Goal: Task Accomplishment & Management: Use online tool/utility

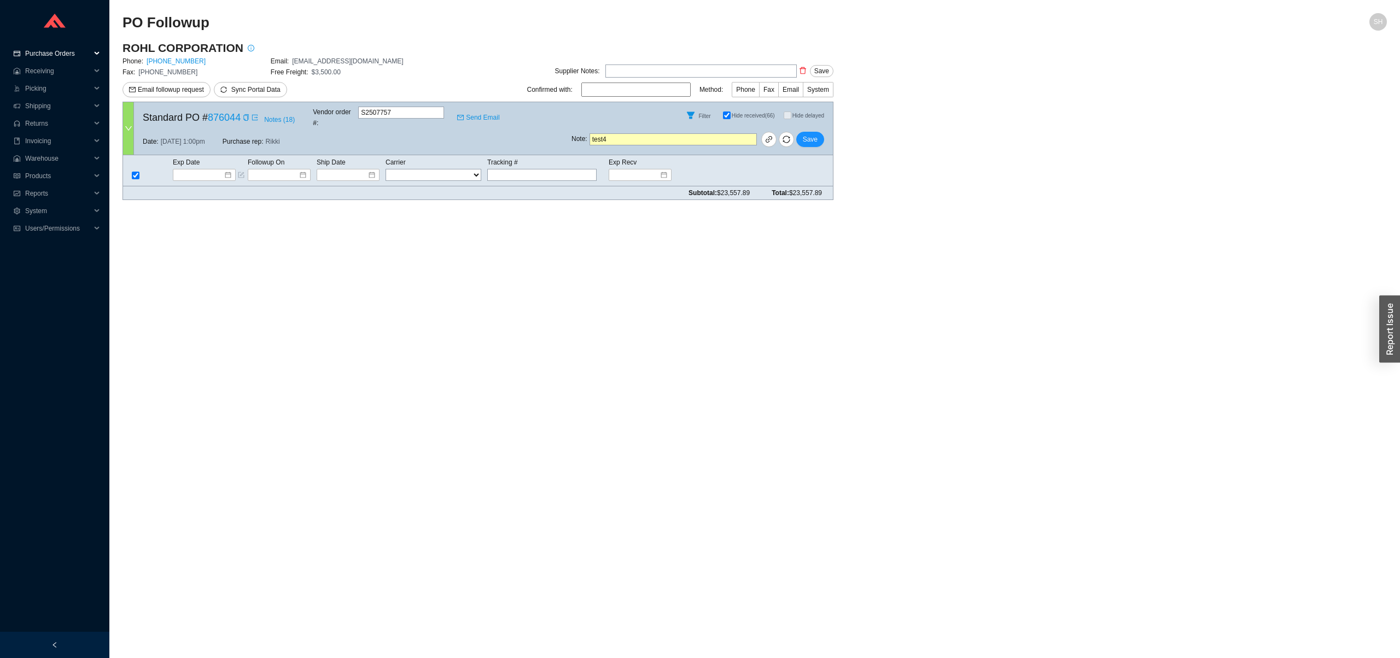
click at [78, 51] on span "Purchase Orders" at bounding box center [58, 54] width 66 height 18
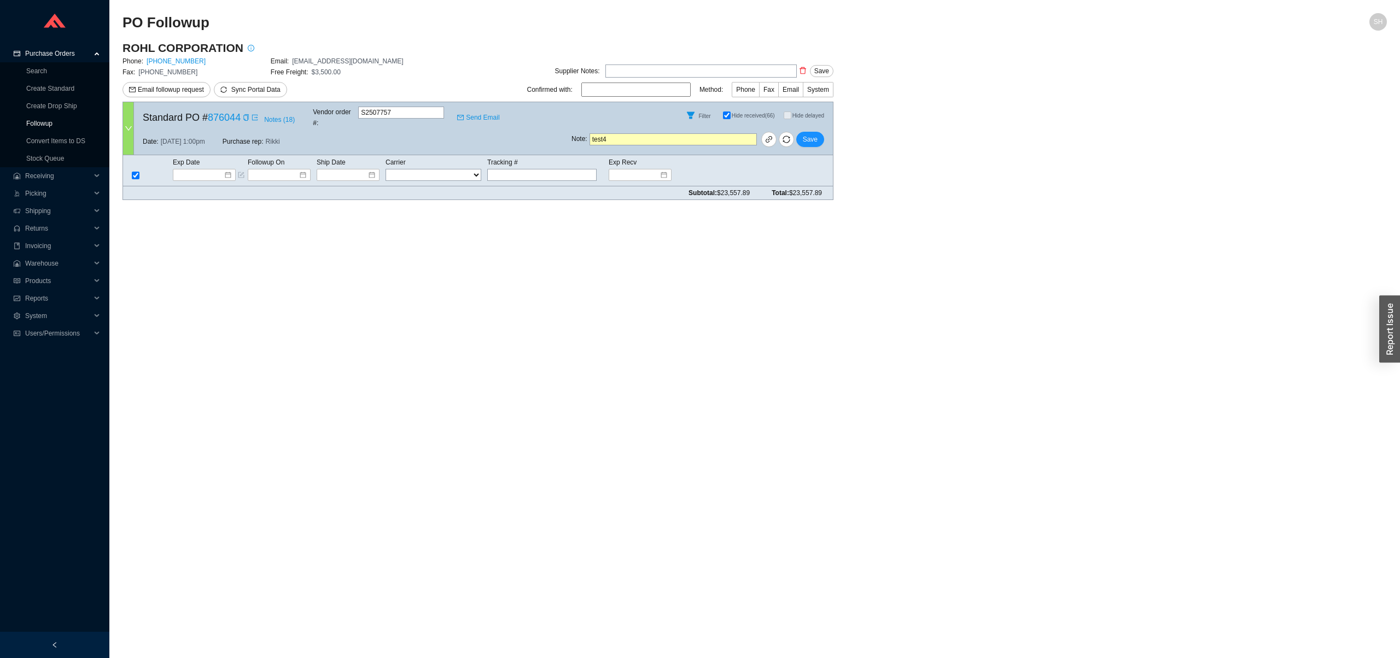
click at [53, 120] on link "Followup" at bounding box center [39, 124] width 26 height 8
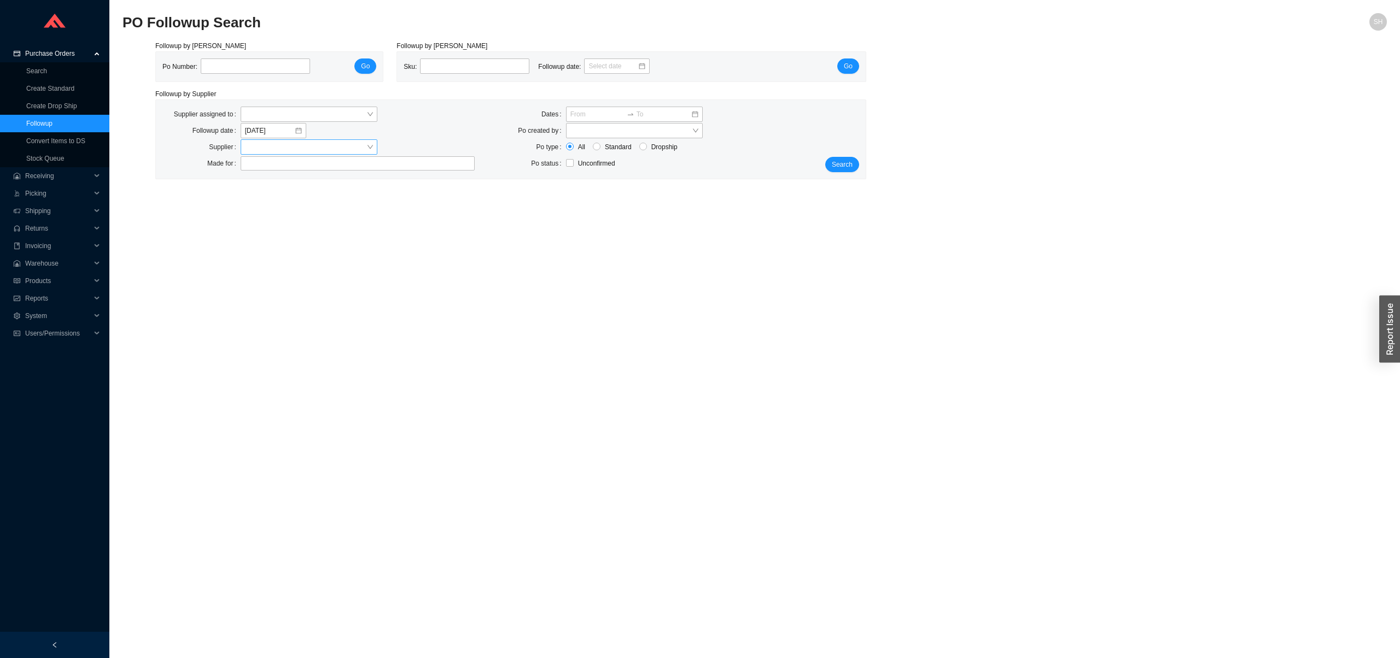
click at [368, 151] on div at bounding box center [309, 146] width 137 height 15
type input "rohl"
click at [846, 170] on span "Search" at bounding box center [842, 164] width 21 height 11
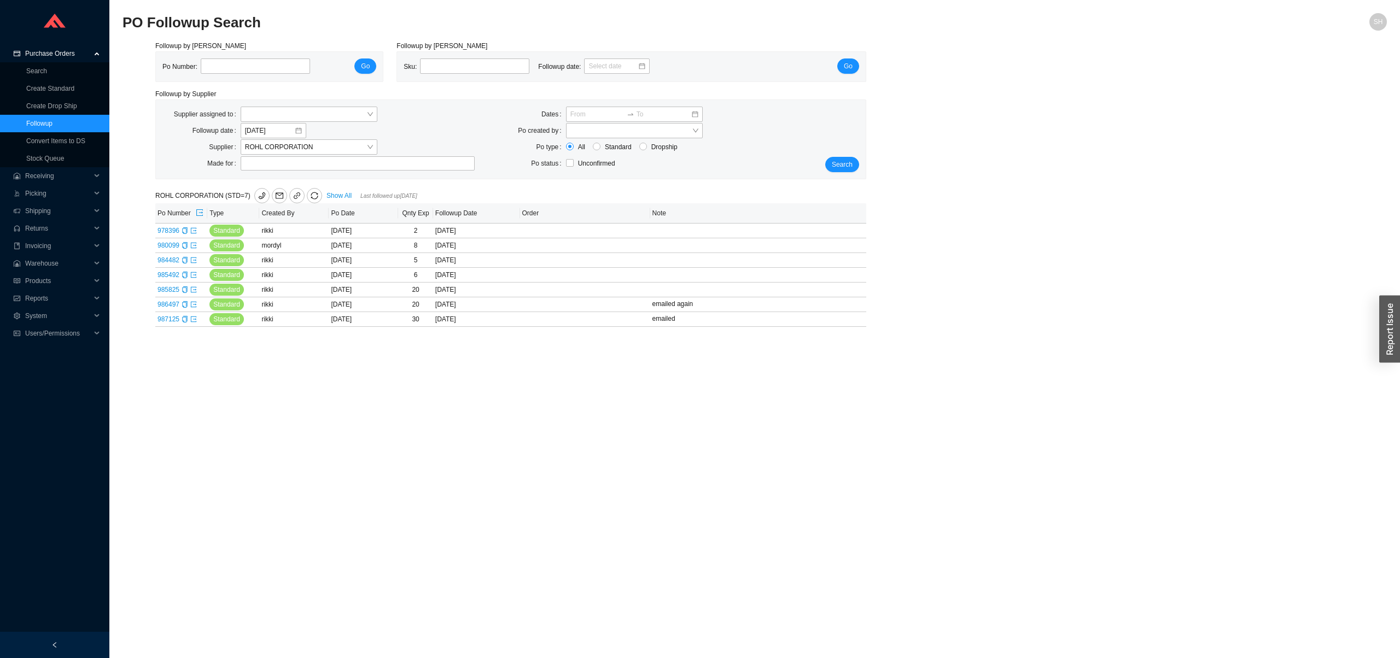
click at [344, 190] on div "ROHL CORPORATION (STD=7) Show All Last followed up [DATE]" at bounding box center [362, 195] width 415 height 15
click at [347, 197] on link "Show All" at bounding box center [338, 196] width 25 height 8
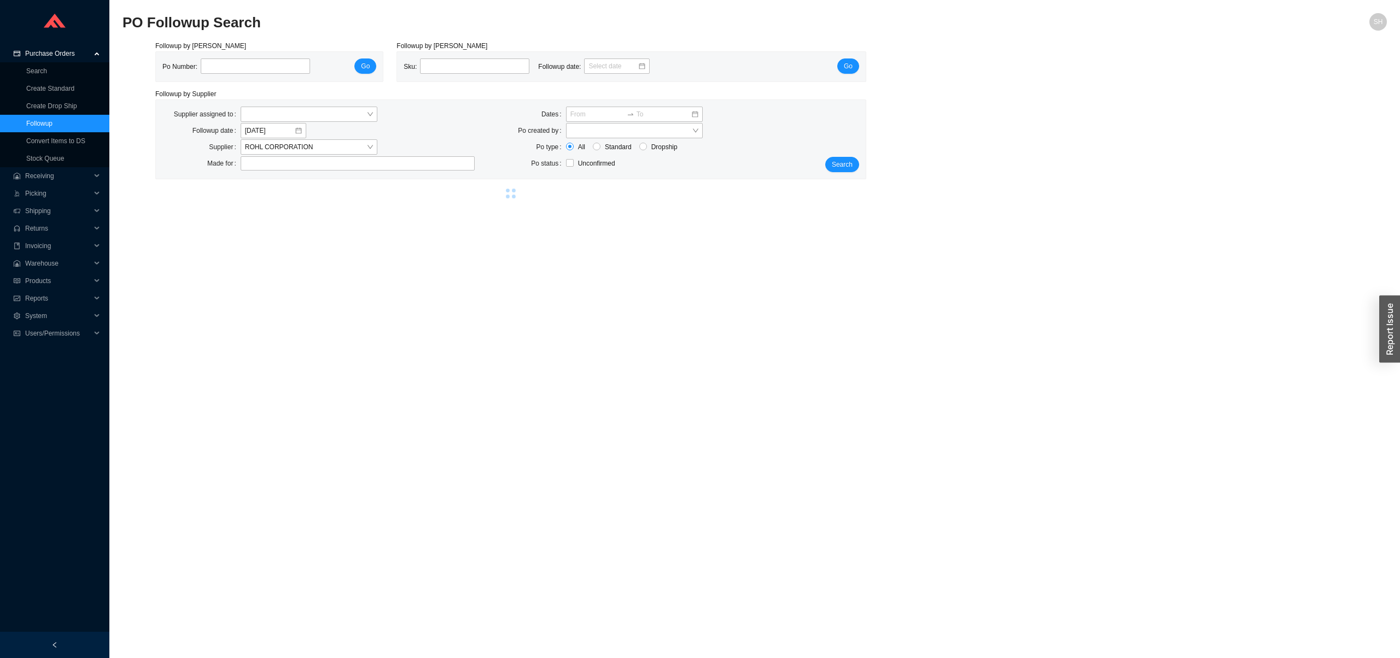
select select "2"
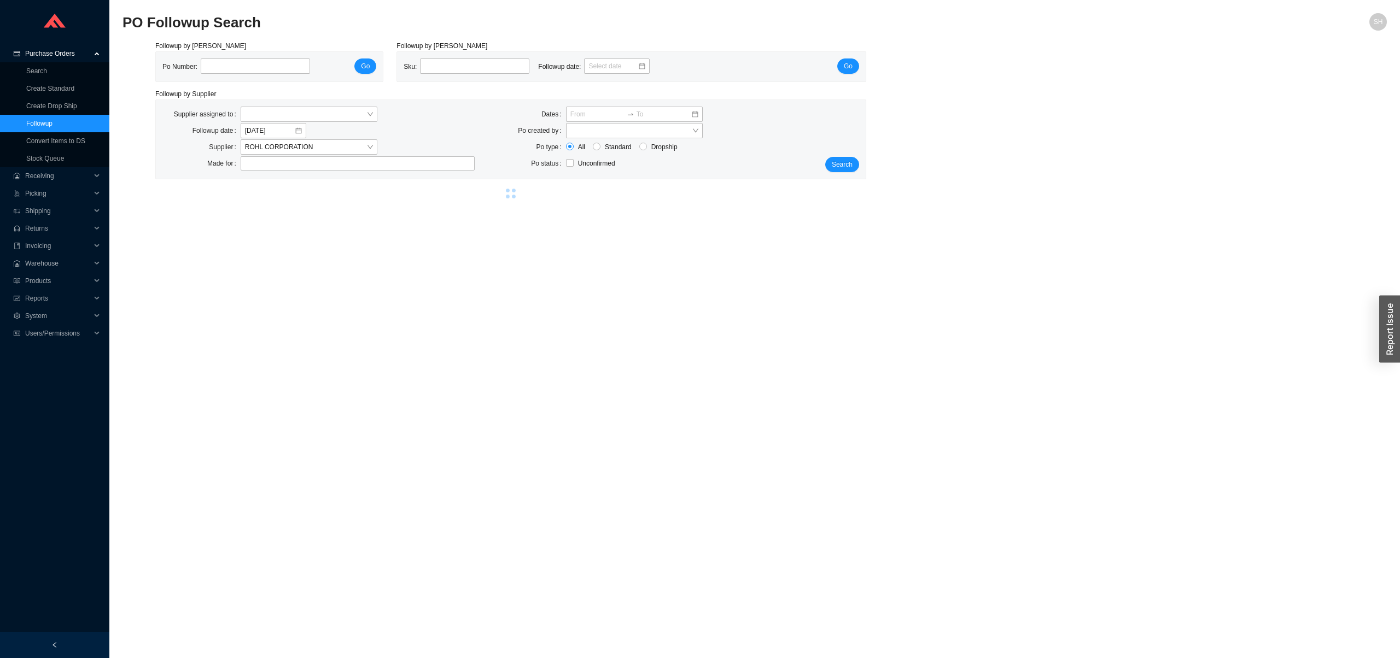
select select "2"
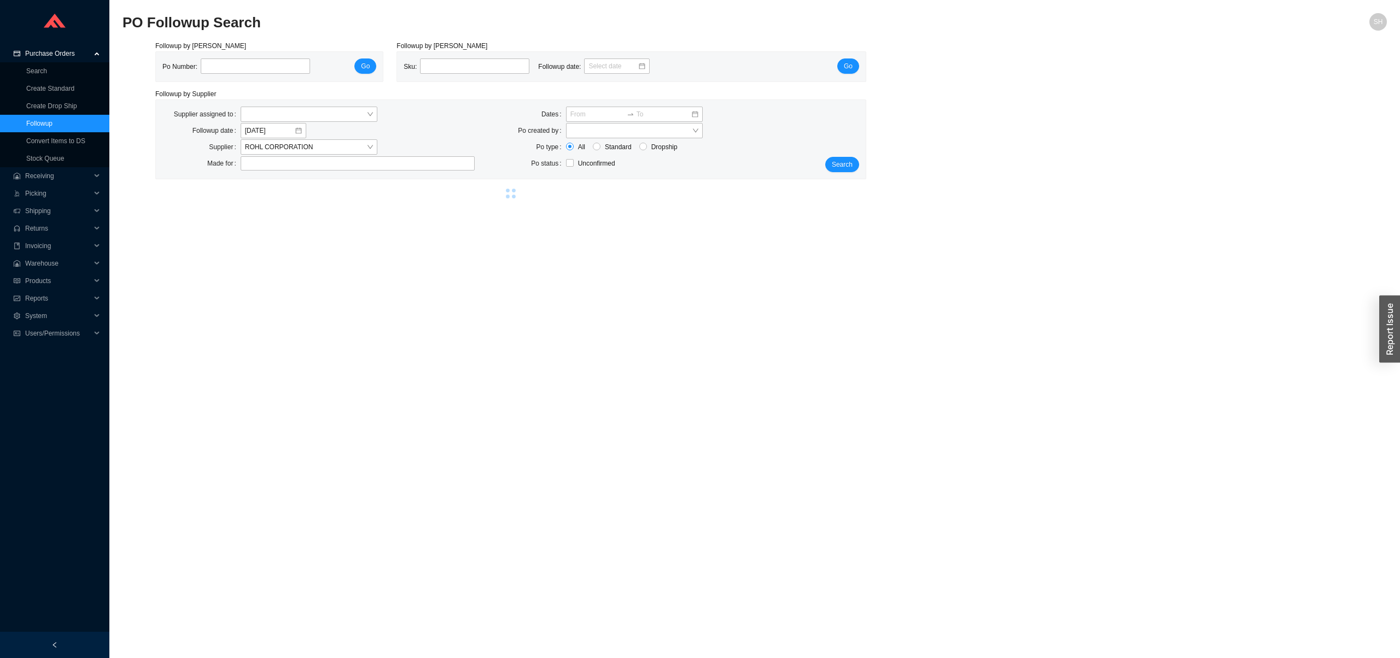
select select "2"
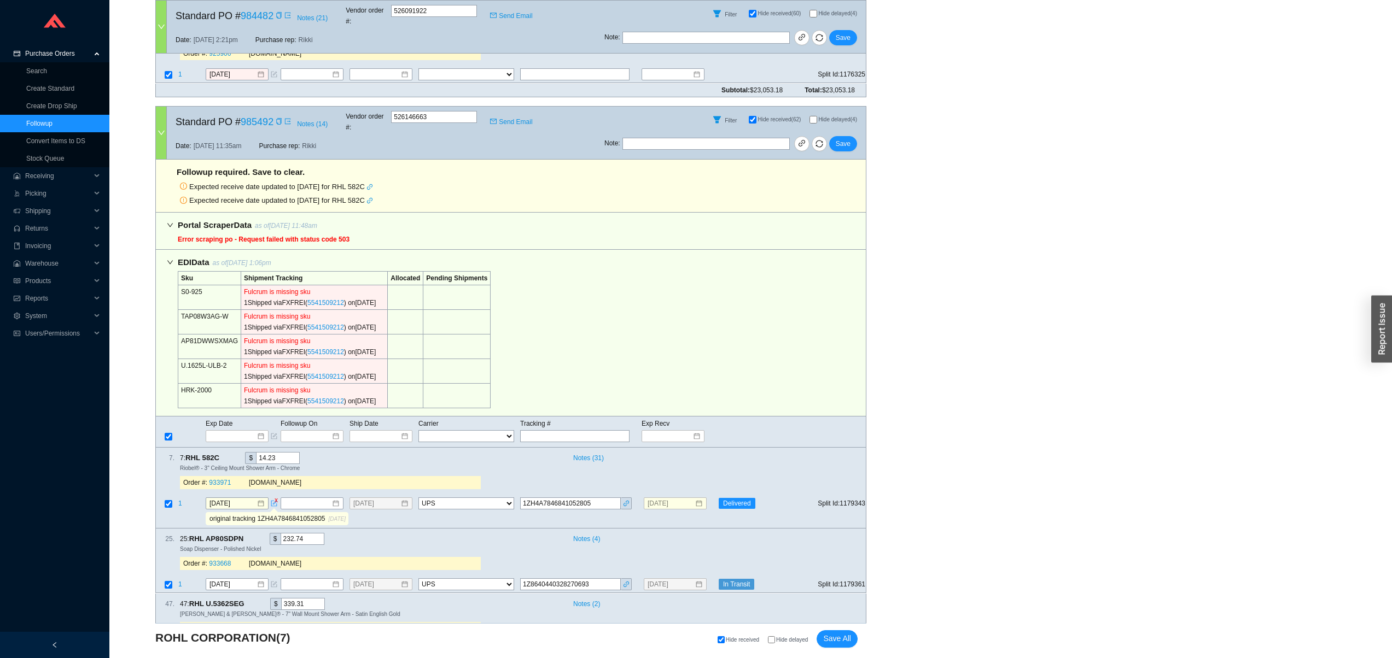
scroll to position [2360, 0]
click at [282, 120] on icon "copy" at bounding box center [279, 123] width 7 height 7
click at [817, 142] on icon "sync" at bounding box center [819, 146] width 8 height 8
select select "2"
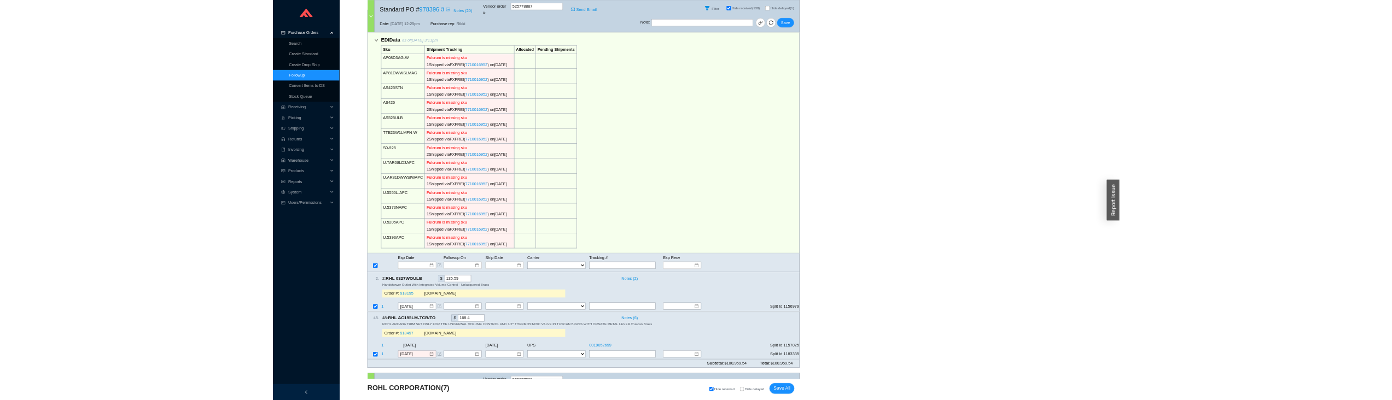
scroll to position [0, 0]
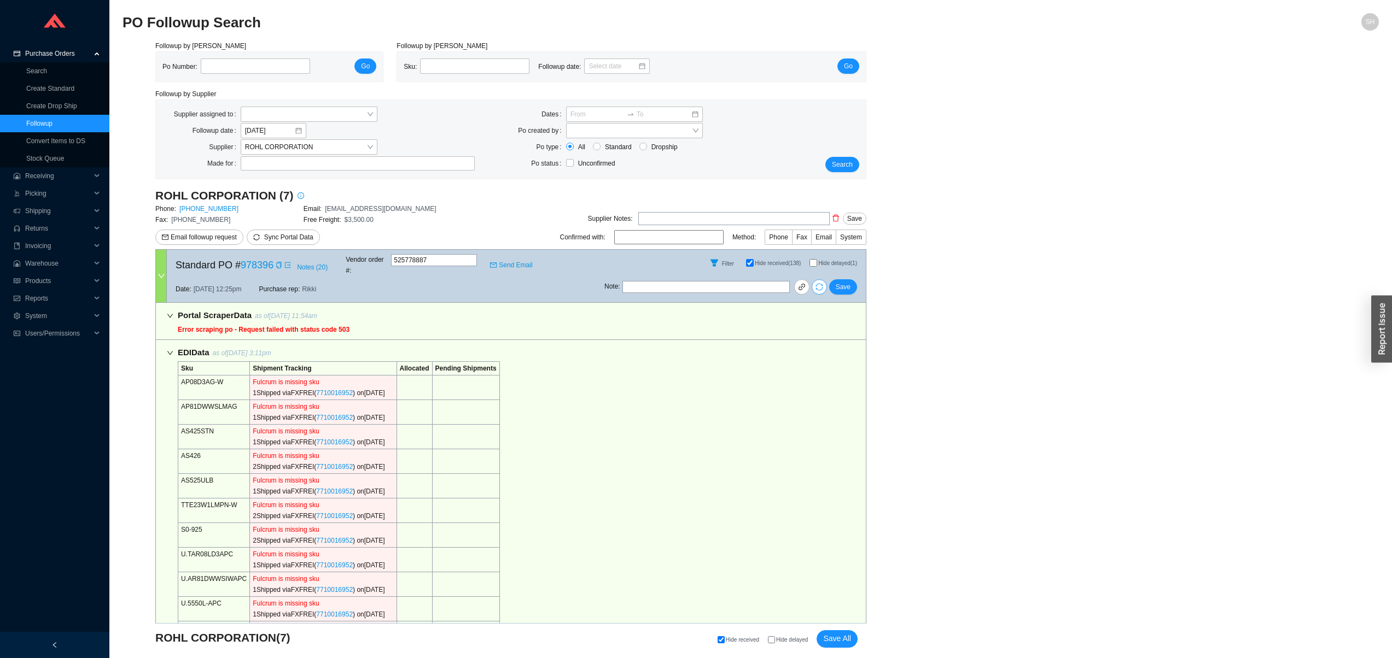
click at [820, 284] on icon "sync" at bounding box center [818, 287] width 7 height 7
click at [282, 264] on icon "copy" at bounding box center [279, 265] width 7 height 7
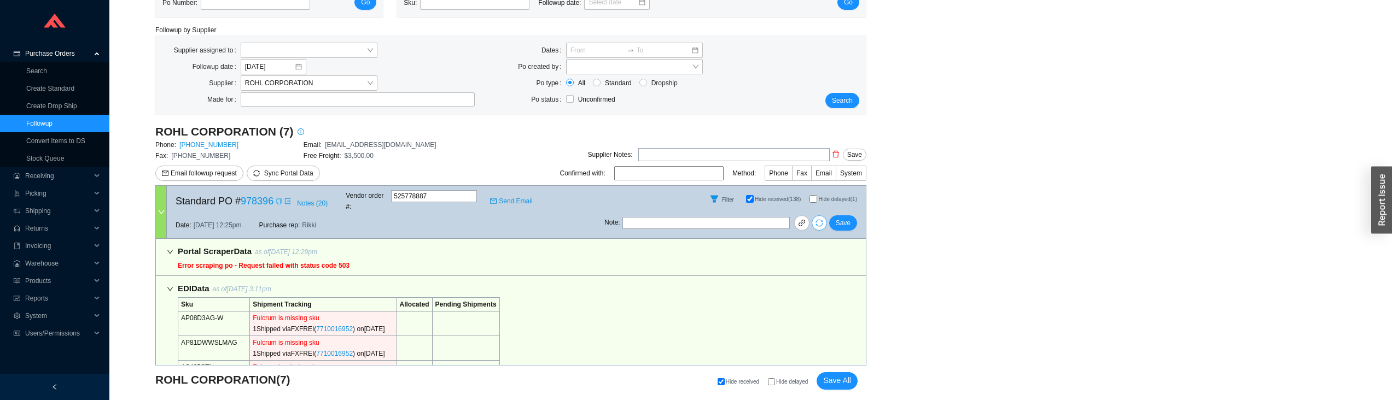
scroll to position [65, 0]
click at [829, 218] on div "Note : Save" at bounding box center [734, 225] width 261 height 26
click at [823, 219] on span "sync" at bounding box center [819, 223] width 14 height 8
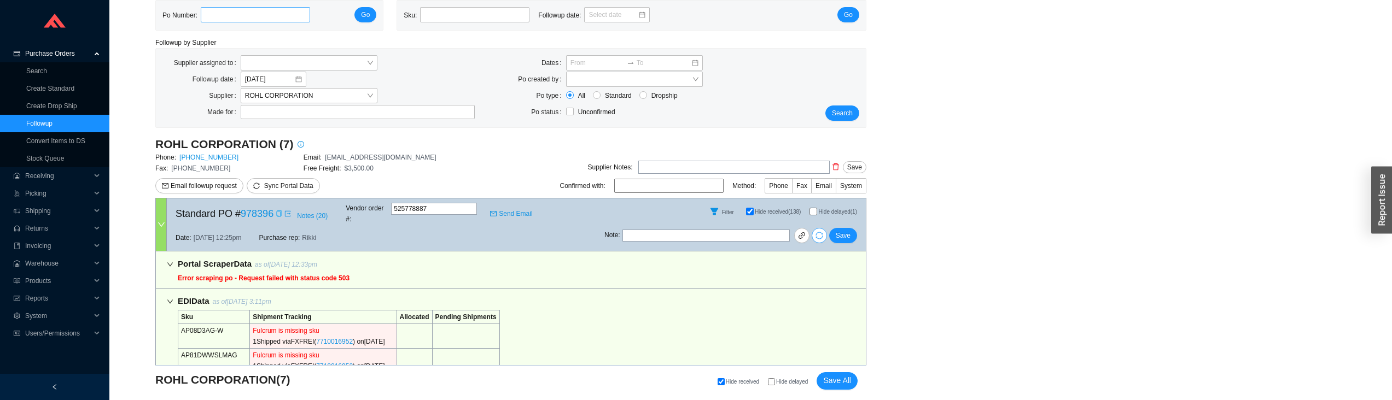
scroll to position [82, 0]
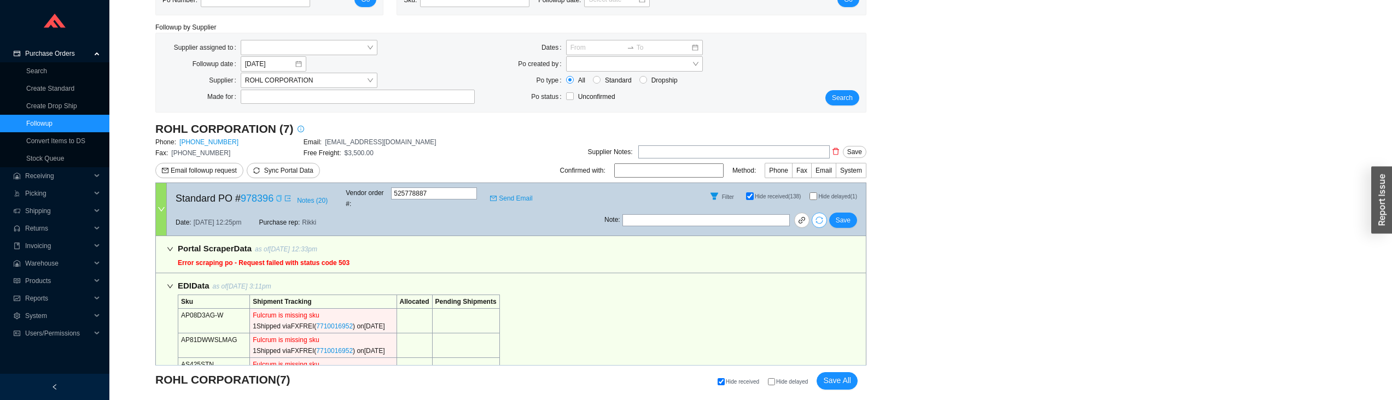
click at [282, 196] on icon "copy" at bounding box center [279, 198] width 7 height 7
click at [515, 255] on div "Portal Scraper Data as of [DATE] 12:33pm Error scraping po - Request failed wit…" at bounding box center [510, 254] width 711 height 37
click at [281, 196] on icon "copy" at bounding box center [279, 198] width 7 height 7
